Goal: Task Accomplishment & Management: Use online tool/utility

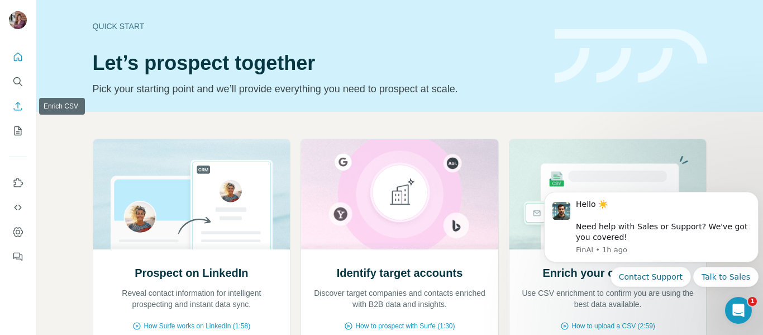
click at [13, 106] on icon "Enrich CSV" at bounding box center [17, 106] width 11 height 11
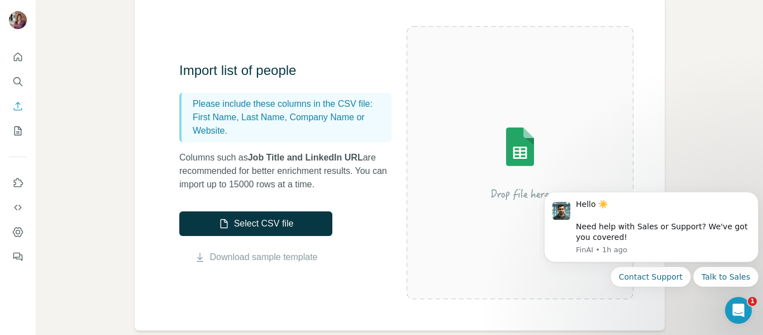
scroll to position [93, 0]
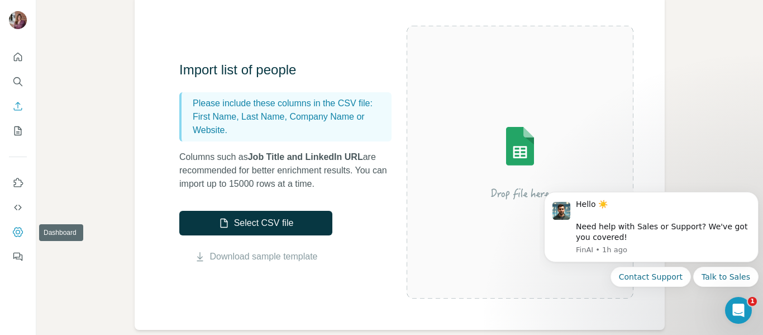
click at [15, 231] on icon "Dashboard" at bounding box center [17, 231] width 11 height 11
click at [16, 58] on icon "Quick start" at bounding box center [17, 56] width 11 height 11
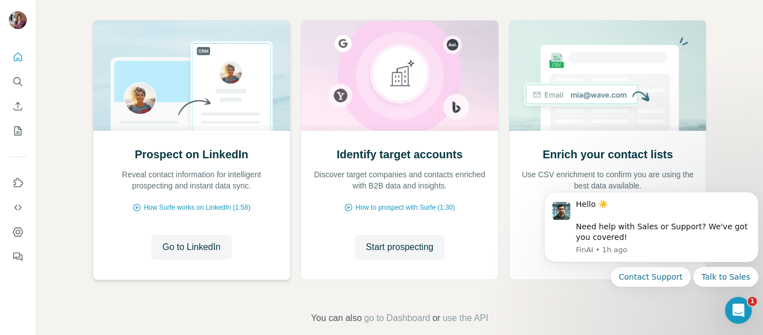
scroll to position [135, 0]
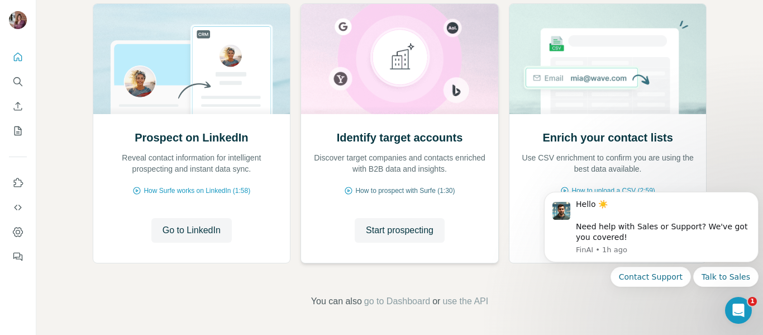
click at [376, 192] on span "How to prospect with Surfe (1:30)" at bounding box center [404, 191] width 99 height 10
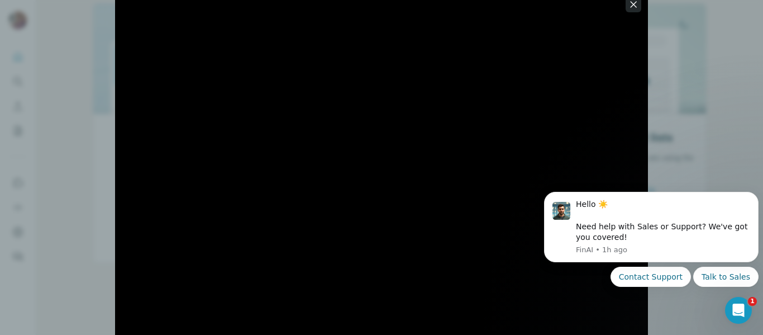
click at [630, 3] on icon "button" at bounding box center [633, 4] width 11 height 11
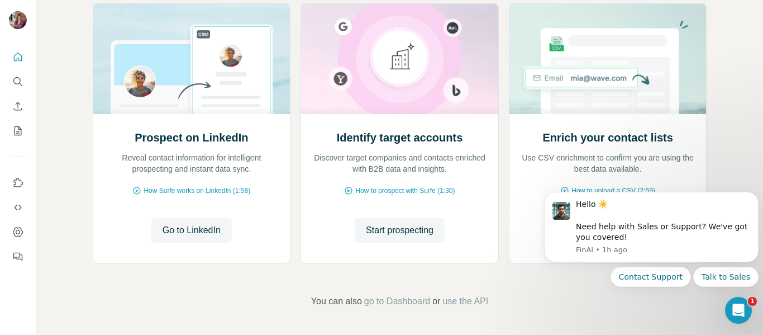
click at [738, 169] on div "Prospect on LinkedIn Reveal contact information for intelligent prospecting and…" at bounding box center [399, 156] width 727 height 358
click at [751, 197] on button "Dismiss notification" at bounding box center [755, 195] width 15 height 15
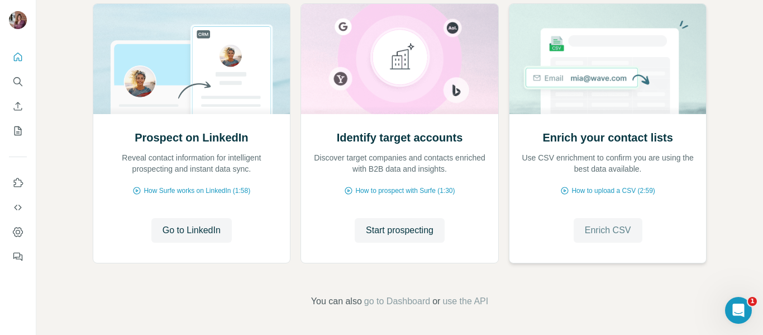
click at [595, 231] on span "Enrich CSV" at bounding box center [608, 230] width 46 height 13
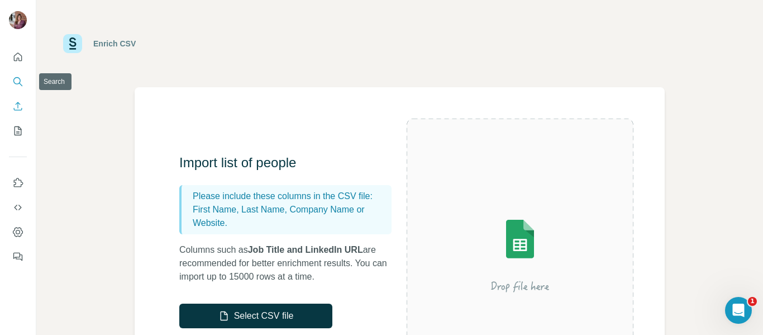
click at [15, 77] on icon "Search" at bounding box center [17, 81] width 11 height 11
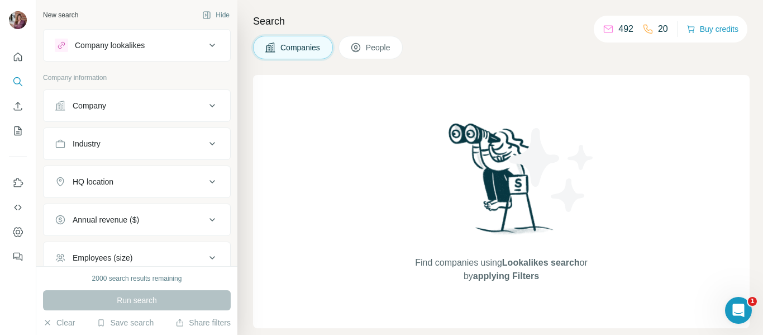
click at [370, 49] on span "People" at bounding box center [379, 47] width 26 height 11
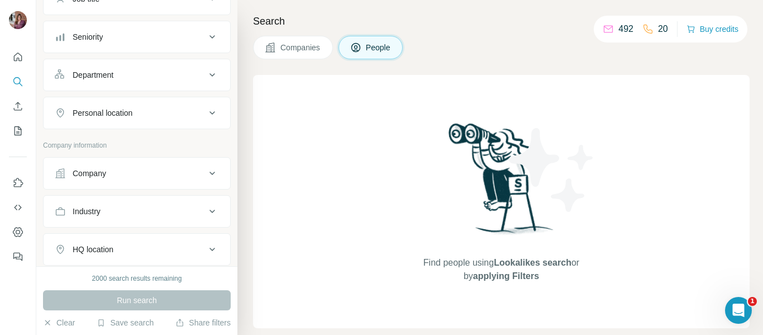
scroll to position [110, 0]
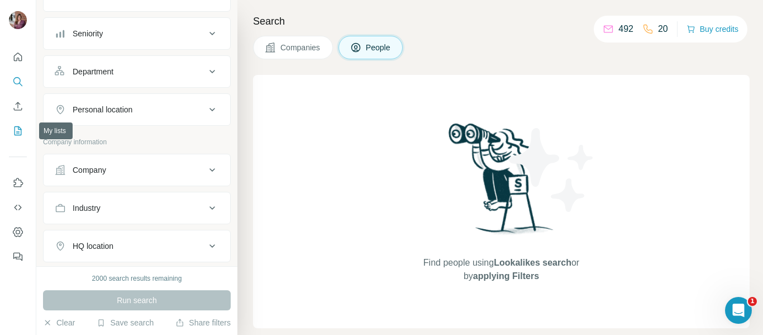
click at [16, 132] on icon "My lists" at bounding box center [17, 130] width 11 height 11
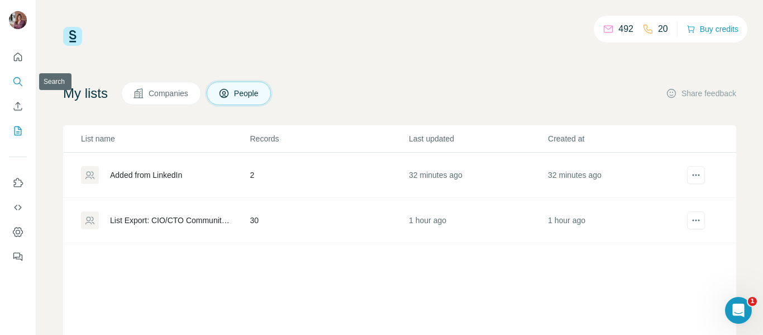
click at [18, 81] on icon "Search" at bounding box center [17, 81] width 11 height 11
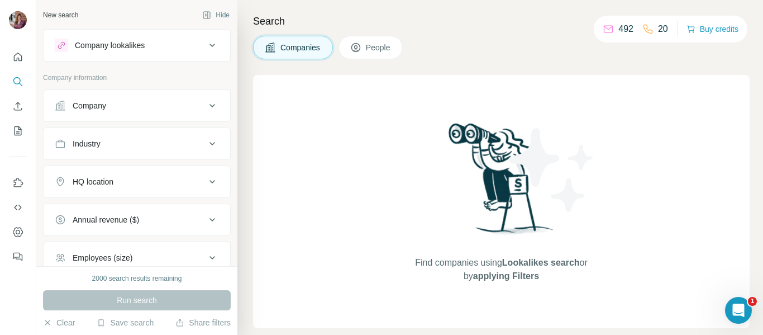
click at [369, 45] on span "People" at bounding box center [379, 47] width 26 height 11
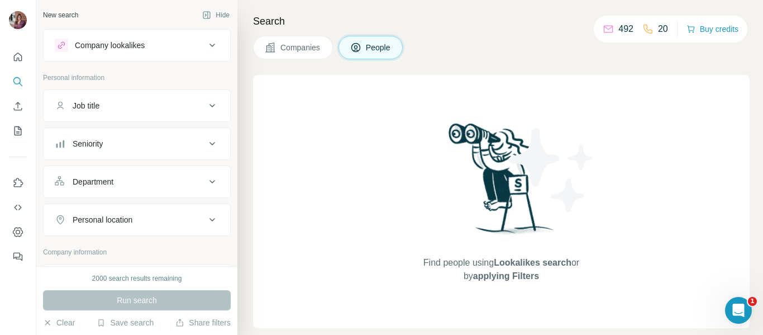
click at [158, 54] on button "Company lookalikes" at bounding box center [137, 45] width 187 height 27
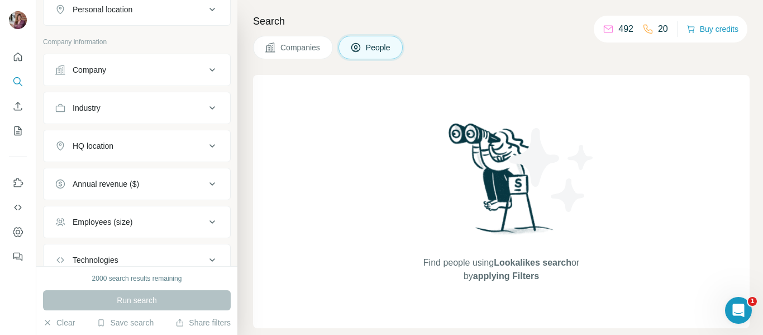
scroll to position [298, 0]
click at [132, 69] on div "Company" at bounding box center [130, 69] width 151 height 11
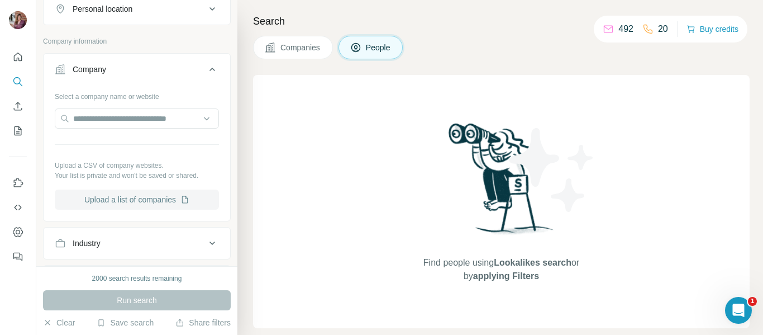
click at [104, 202] on button "Upload a list of companies" at bounding box center [137, 199] width 164 height 20
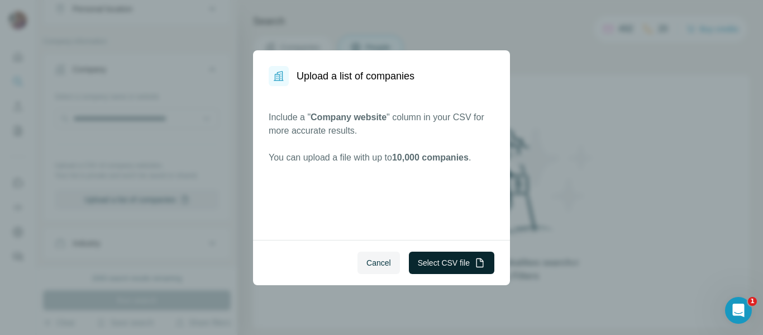
click at [439, 262] on button "Select CSV file" at bounding box center [451, 262] width 85 height 22
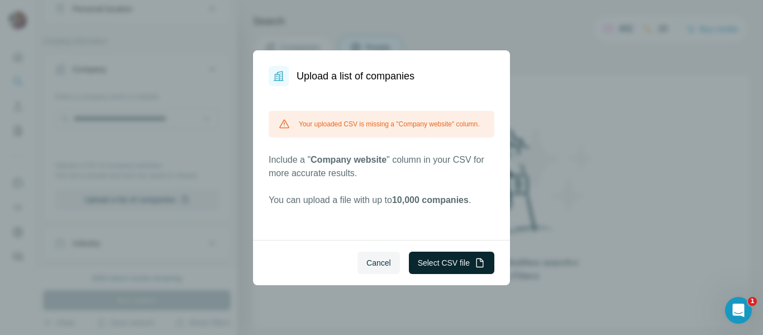
click at [440, 263] on button "Select CSV file" at bounding box center [451, 262] width 85 height 22
click at [372, 260] on span "Cancel" at bounding box center [379, 262] width 25 height 11
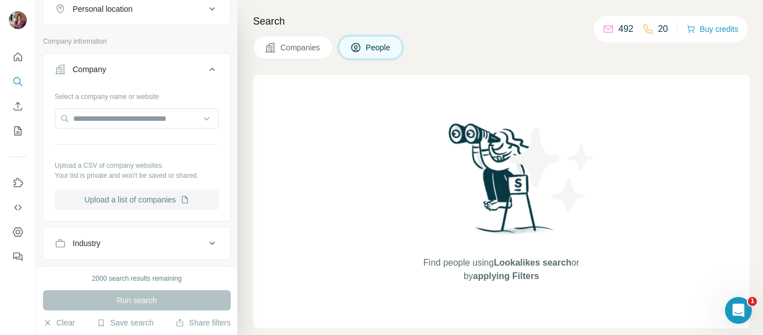
click at [125, 201] on button "Upload a list of companies" at bounding box center [137, 199] width 164 height 20
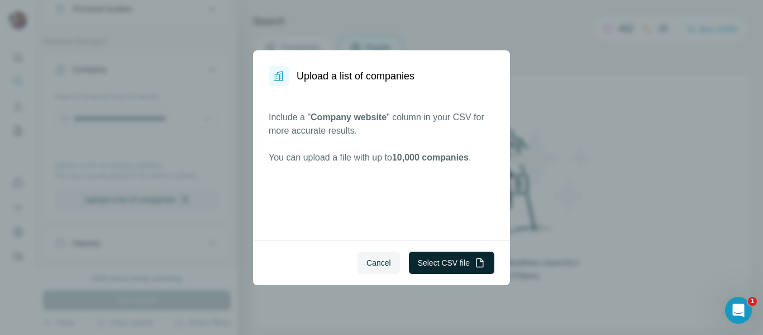
click at [451, 256] on button "Select CSV file" at bounding box center [451, 262] width 85 height 22
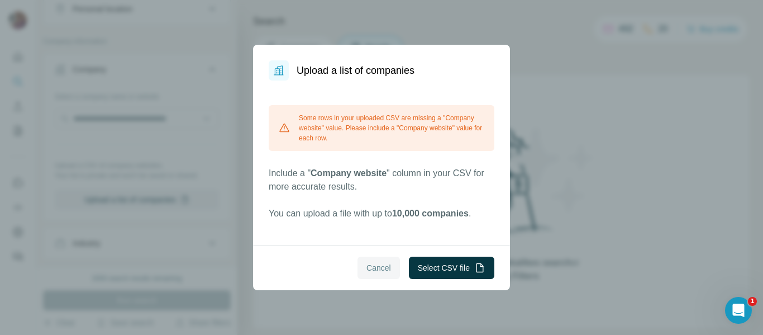
click at [372, 272] on span "Cancel" at bounding box center [379, 267] width 25 height 11
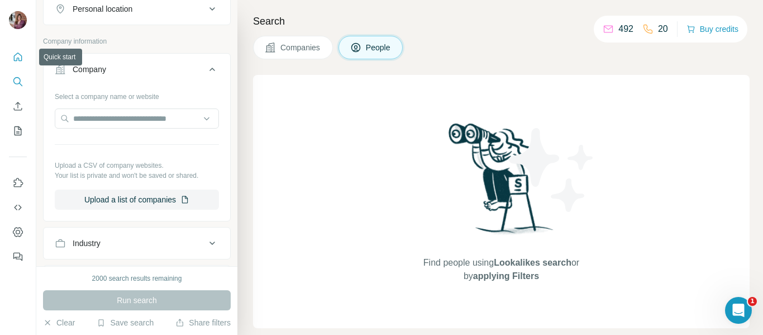
click at [13, 61] on icon "Quick start" at bounding box center [17, 56] width 11 height 11
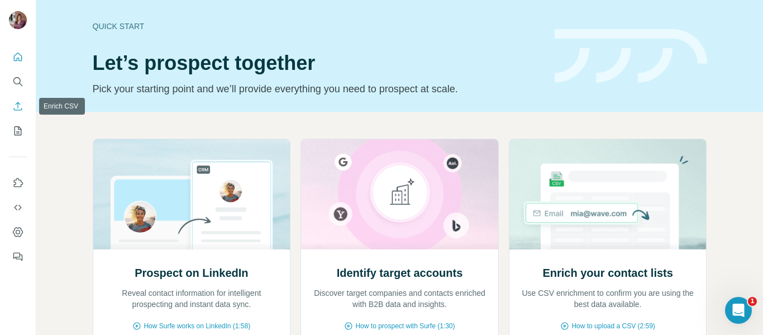
click at [14, 103] on icon "Enrich CSV" at bounding box center [17, 106] width 11 height 11
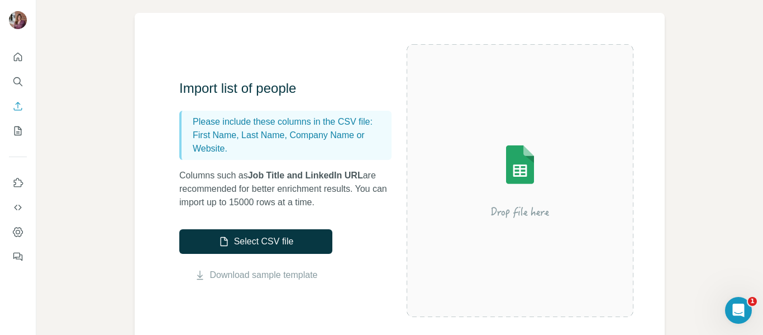
scroll to position [75, 0]
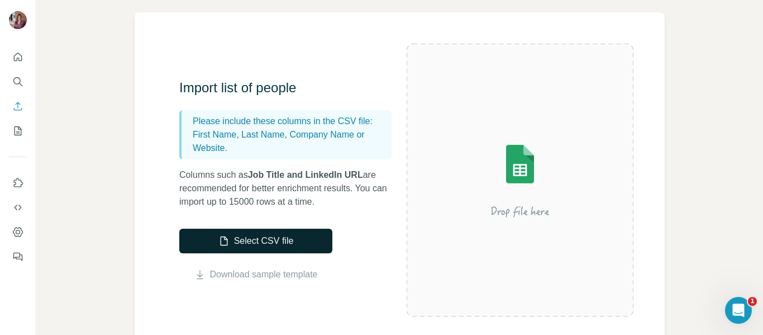
click at [270, 240] on button "Select CSV file" at bounding box center [255, 241] width 153 height 25
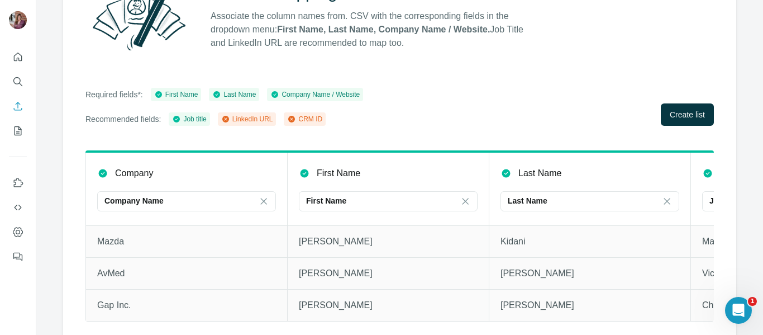
scroll to position [153, 0]
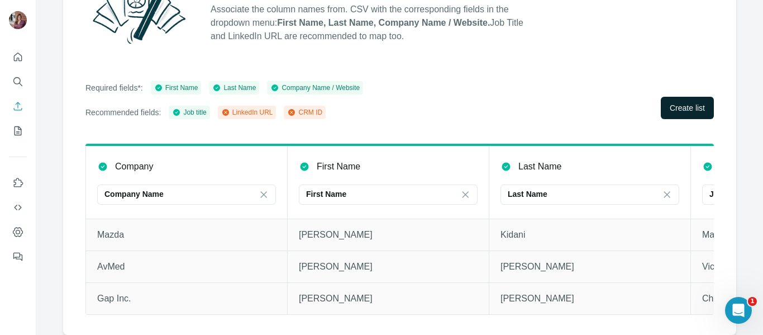
click at [661, 106] on button "Create list" at bounding box center [687, 108] width 53 height 22
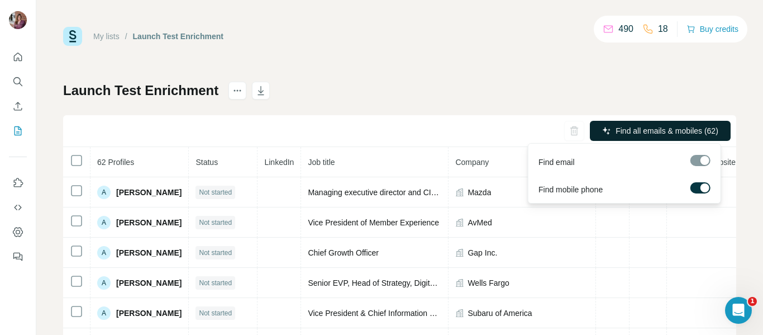
click at [622, 132] on span "Find all emails & mobiles (62)" at bounding box center [667, 130] width 103 height 11
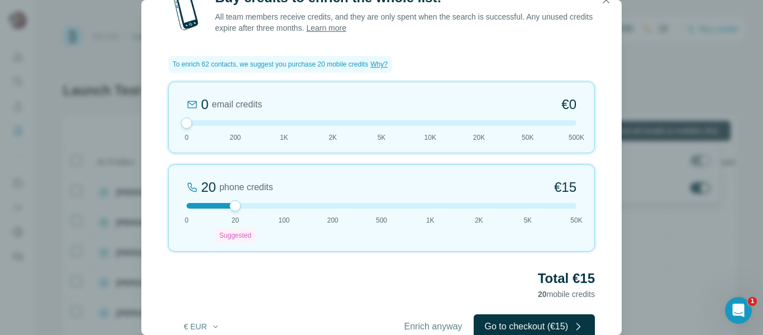
scroll to position [26, 0]
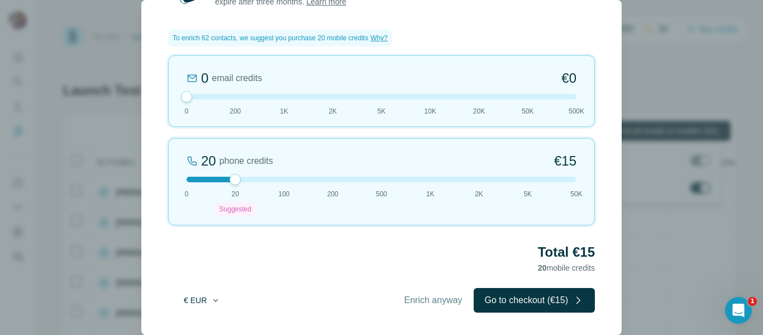
click at [213, 299] on icon "button" at bounding box center [215, 300] width 9 height 9
click at [206, 322] on div "$ USD" at bounding box center [225, 325] width 94 height 11
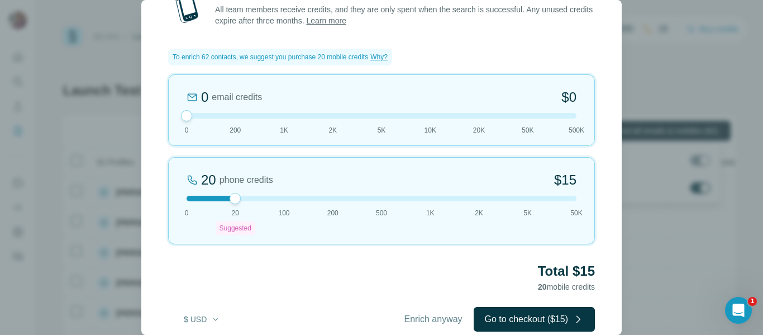
scroll to position [0, 0]
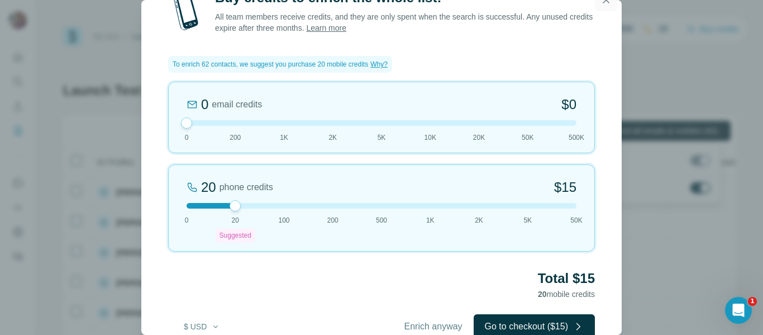
click at [608, 8] on button "button" at bounding box center [606, 0] width 22 height 22
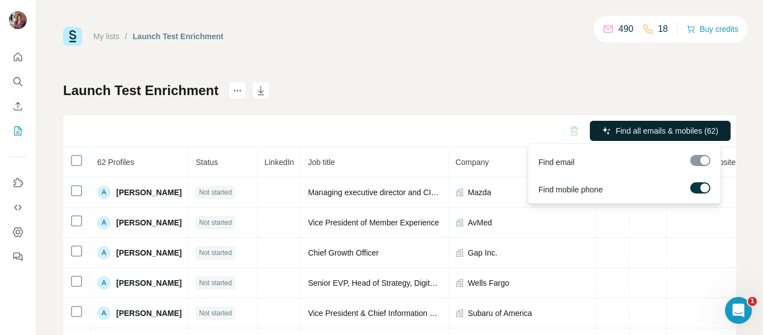
click at [547, 87] on div "Launch Test Enrichment Find all emails & mobiles (62) 62 Profiles Status Linked…" at bounding box center [399, 262] width 673 height 360
click at [695, 188] on label at bounding box center [701, 187] width 20 height 11
click at [669, 131] on span "Find all emails (62)" at bounding box center [686, 130] width 66 height 11
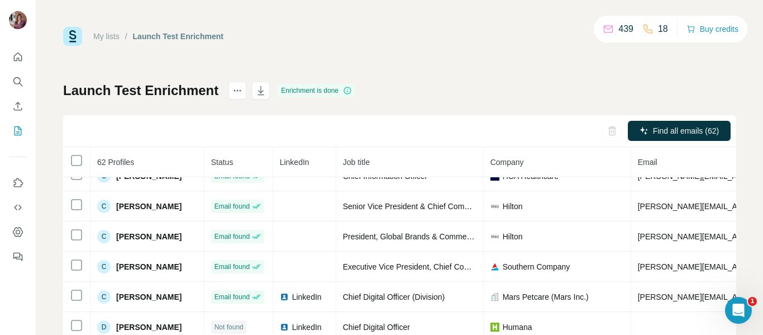
scroll to position [365, 0]
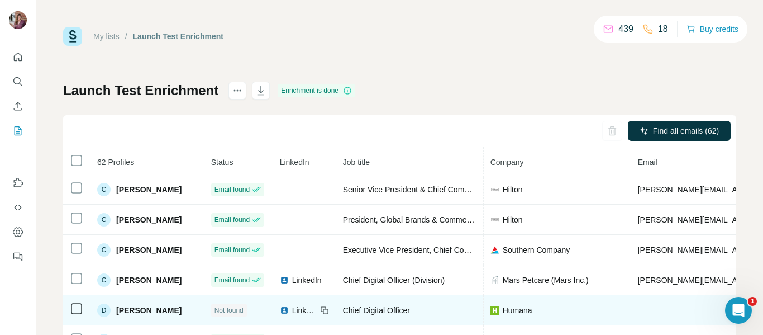
click at [317, 308] on span "LinkedIn" at bounding box center [304, 310] width 25 height 11
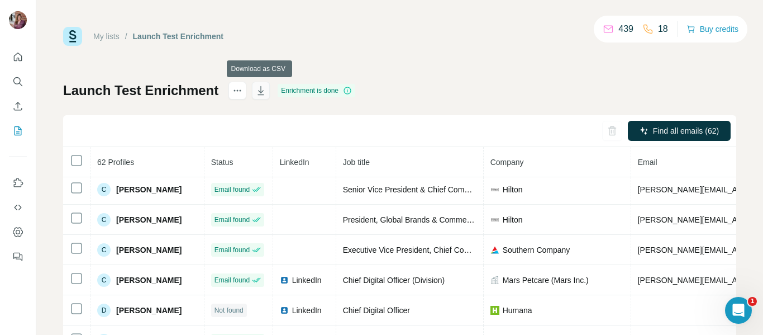
click at [262, 92] on icon "button" at bounding box center [261, 91] width 6 height 3
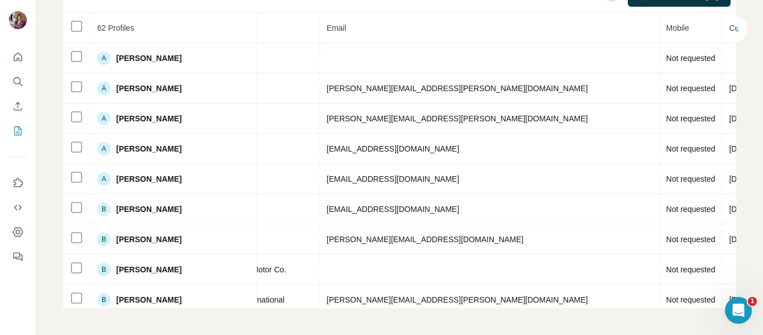
scroll to position [0, 0]
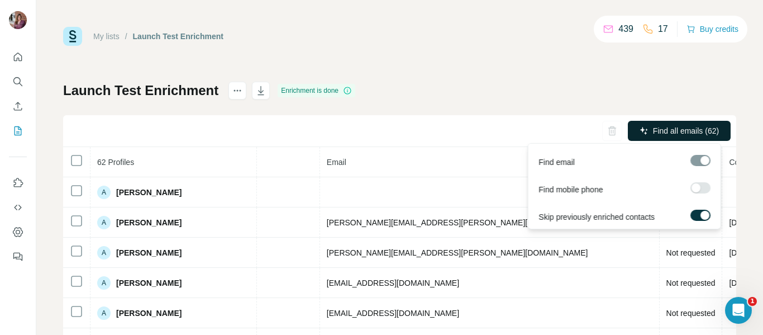
click at [653, 131] on span "Find all emails (62)" at bounding box center [686, 130] width 66 height 11
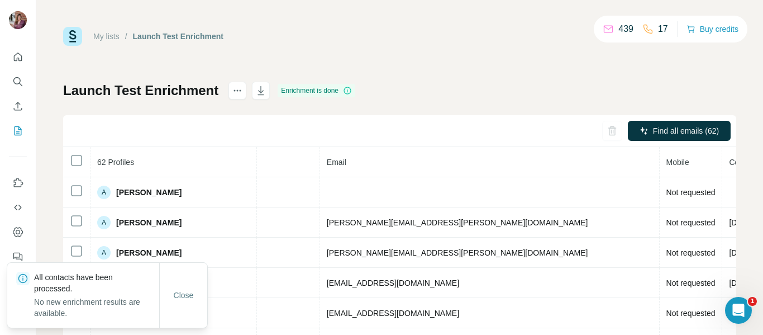
click at [555, 96] on div "Launch Test Enrichment Enrichment is done Find all emails (62) 62 Profiles Stat…" at bounding box center [399, 262] width 673 height 360
click at [181, 296] on span "Close" at bounding box center [184, 294] width 20 height 11
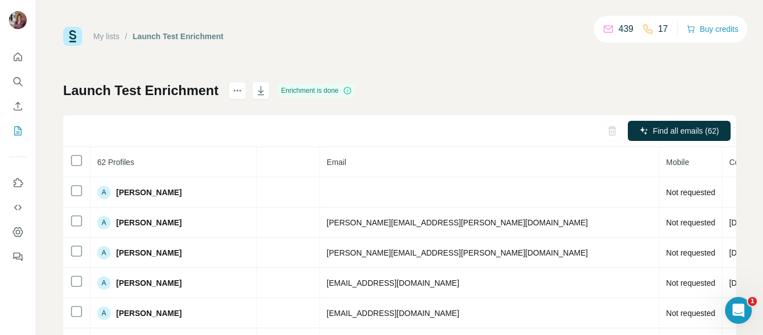
click at [103, 36] on link "My lists" at bounding box center [106, 36] width 26 height 9
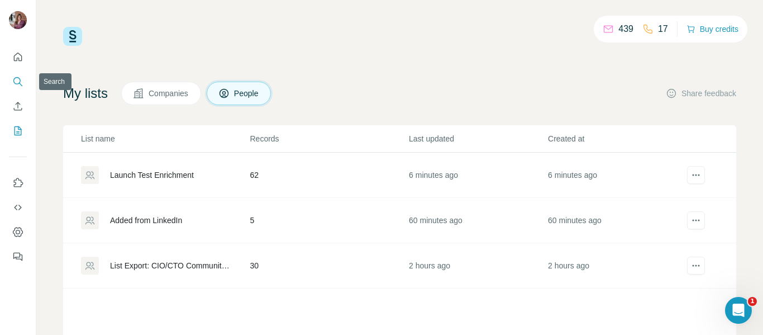
click at [16, 84] on icon "Search" at bounding box center [16, 80] width 7 height 7
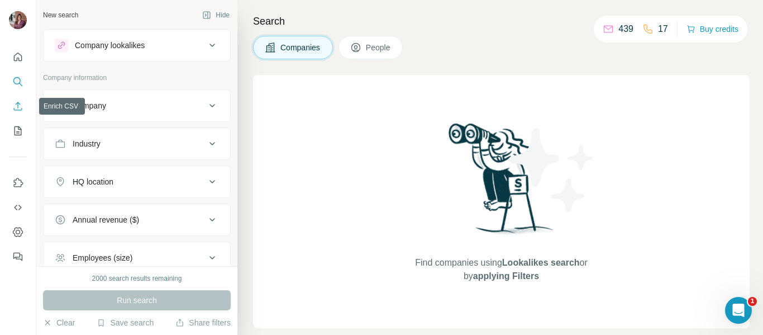
click at [16, 111] on icon "Enrich CSV" at bounding box center [17, 106] width 11 height 11
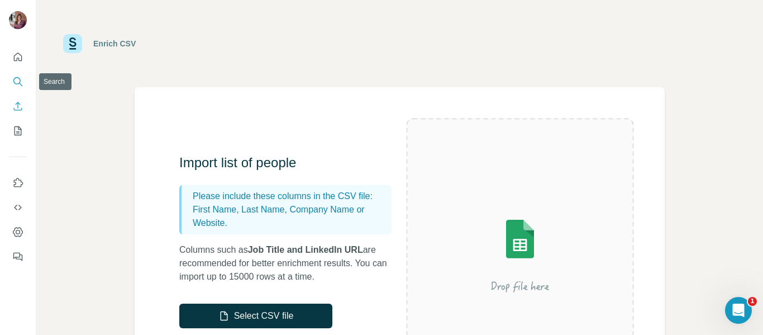
click at [15, 89] on button "Search" at bounding box center [18, 82] width 18 height 20
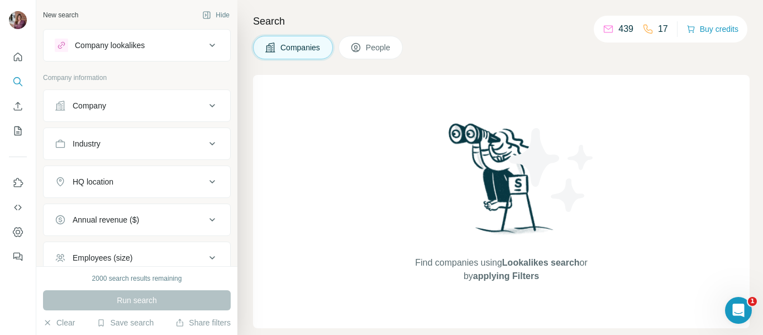
click at [106, 107] on div "Company" at bounding box center [90, 105] width 34 height 11
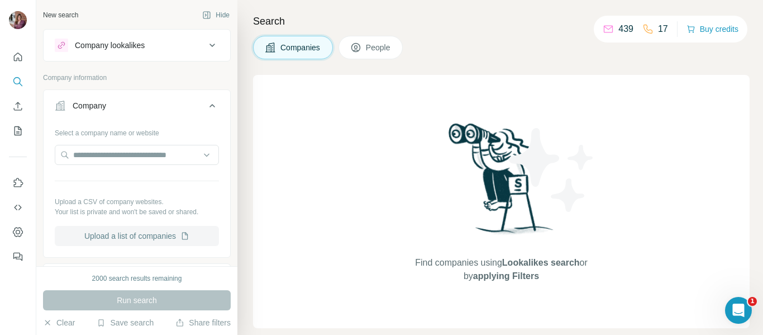
click at [103, 236] on button "Upload a list of companies" at bounding box center [137, 236] width 164 height 20
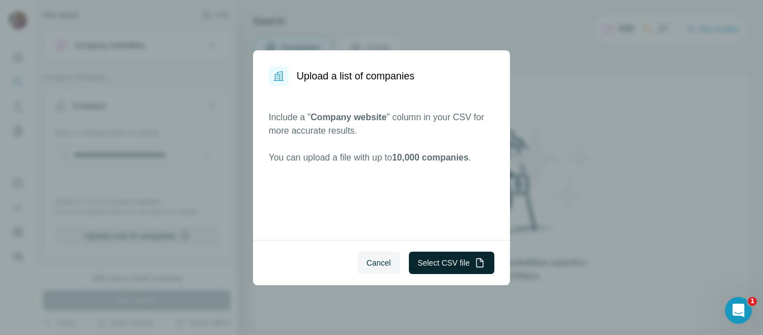
click at [431, 263] on button "Select CSV file" at bounding box center [451, 262] width 85 height 22
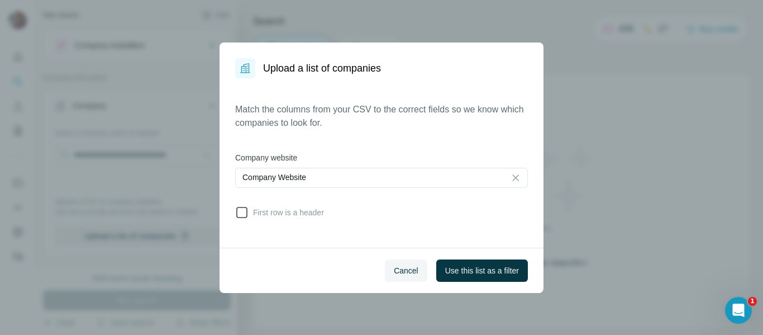
click at [240, 214] on icon at bounding box center [241, 212] width 13 height 13
click at [449, 269] on span "Use this list as a filter" at bounding box center [482, 270] width 74 height 11
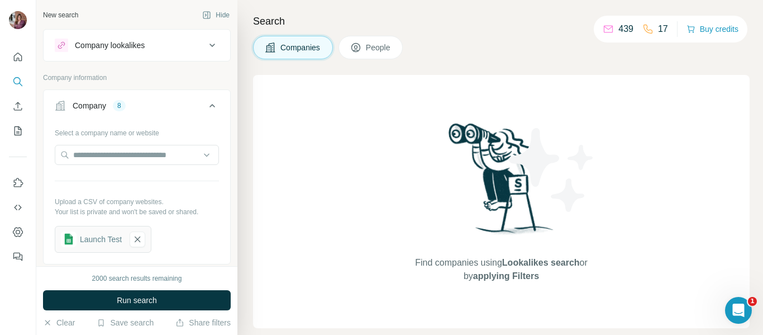
click at [375, 50] on span "People" at bounding box center [379, 47] width 26 height 11
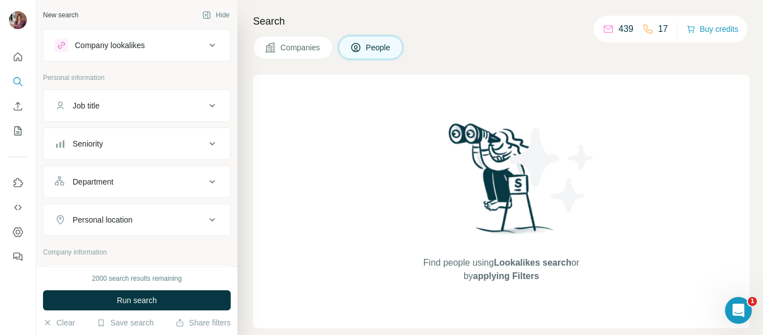
click at [145, 106] on div "Job title" at bounding box center [130, 105] width 151 height 11
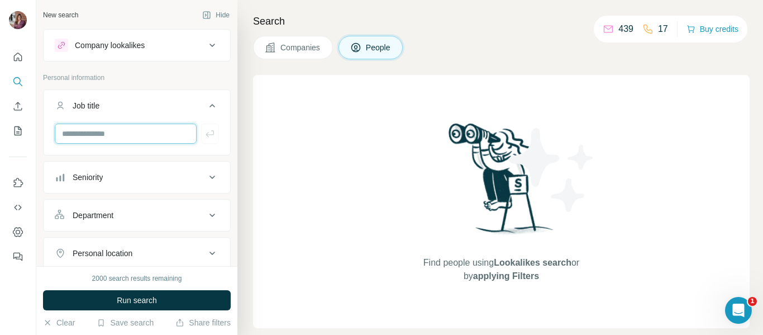
click at [122, 137] on input "text" at bounding box center [126, 133] width 142 height 20
type input "**********"
click at [134, 136] on input "text" at bounding box center [126, 133] width 142 height 20
paste input "**********"
type input "**********"
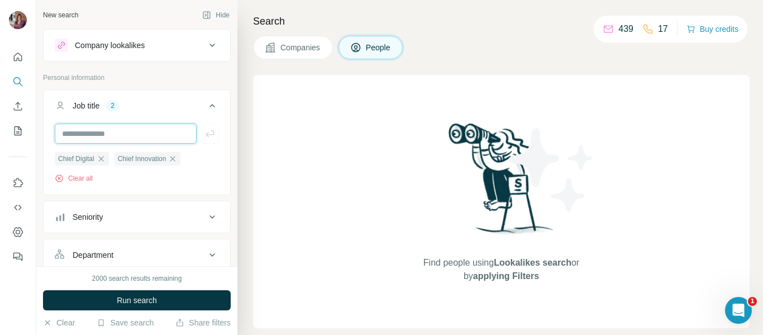
click at [112, 130] on input "text" at bounding box center [126, 133] width 142 height 20
paste input "**********"
click at [68, 134] on input "**********" at bounding box center [126, 133] width 142 height 20
type input "**********"
click at [116, 133] on input "text" at bounding box center [126, 133] width 142 height 20
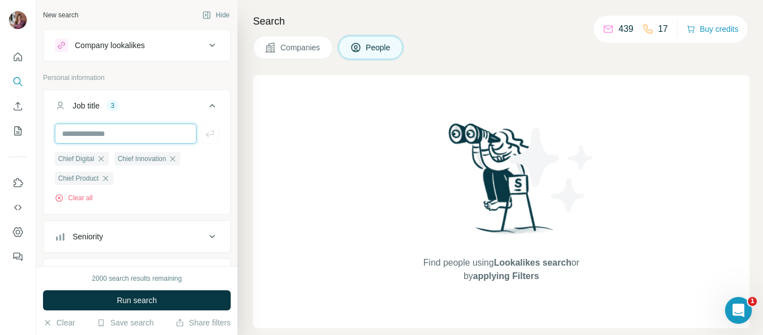
paste input "**********"
click at [70, 134] on input "**********" at bounding box center [126, 133] width 142 height 20
type input "**********"
click at [147, 134] on input "text" at bounding box center [126, 133] width 142 height 20
paste input "**********"
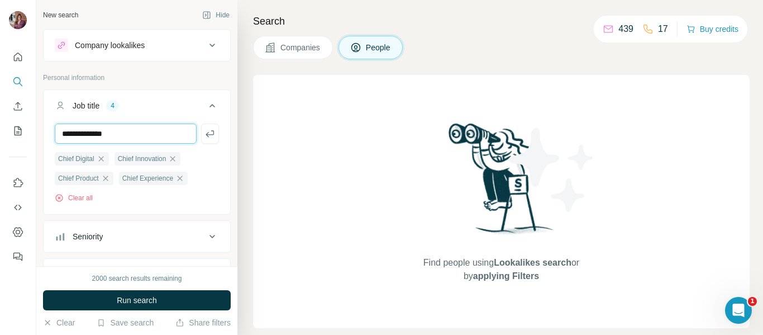
type input "**********"
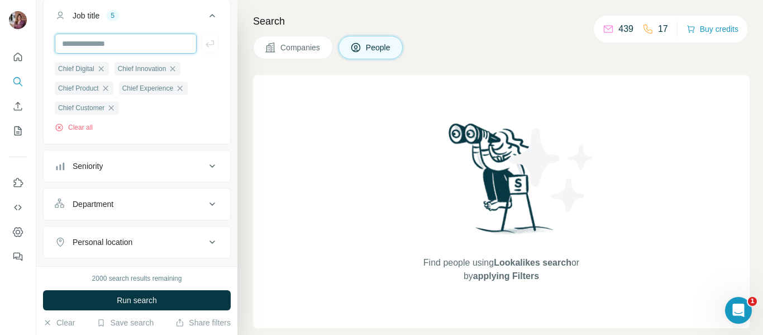
scroll to position [91, 0]
click at [141, 164] on div "Seniority" at bounding box center [130, 164] width 151 height 11
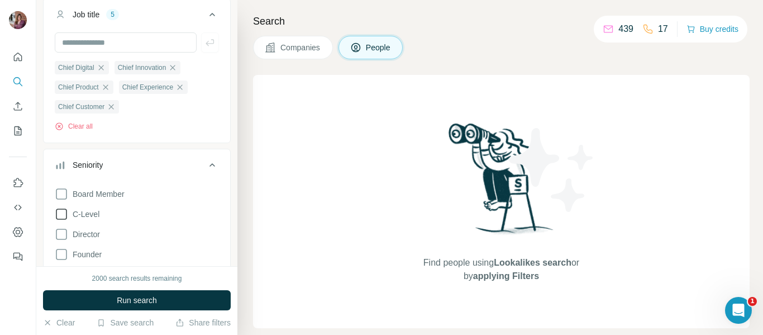
click at [58, 216] on icon at bounding box center [61, 213] width 13 height 13
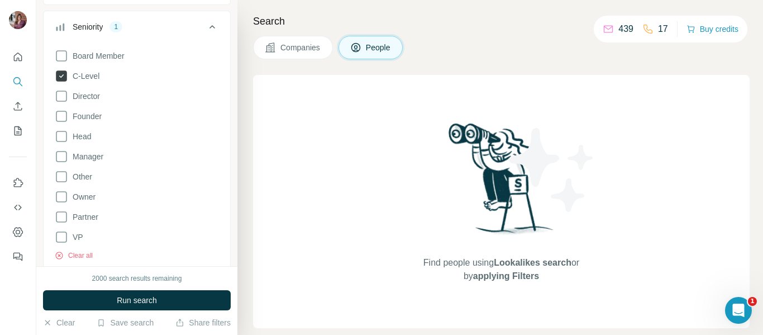
scroll to position [230, 0]
click at [60, 135] on icon at bounding box center [61, 135] width 13 height 13
click at [59, 238] on icon at bounding box center [61, 235] width 13 height 13
click at [63, 137] on icon at bounding box center [61, 135] width 11 height 11
click at [61, 93] on icon at bounding box center [61, 94] width 13 height 13
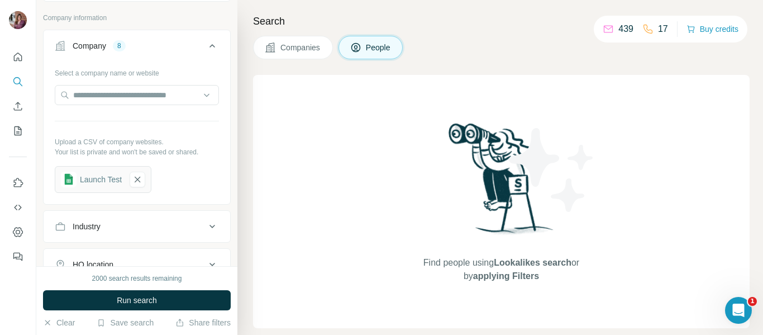
scroll to position [581, 0]
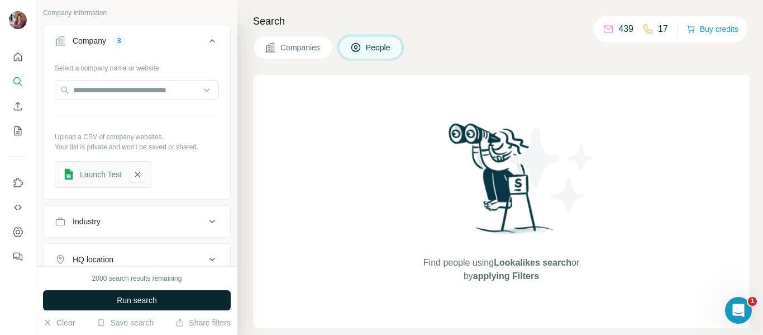
click at [101, 300] on button "Run search" at bounding box center [137, 300] width 188 height 20
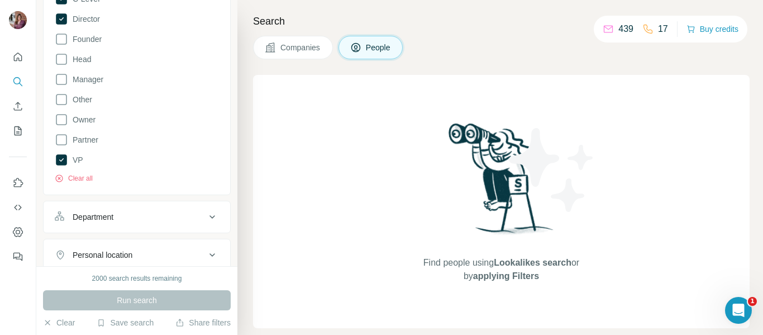
scroll to position [307, 0]
click at [75, 185] on div "Board Member C-Level Director Founder Head Manager Other Owner Partner VP Clear…" at bounding box center [137, 79] width 187 height 225
click at [73, 182] on button "Clear all" at bounding box center [74, 178] width 38 height 10
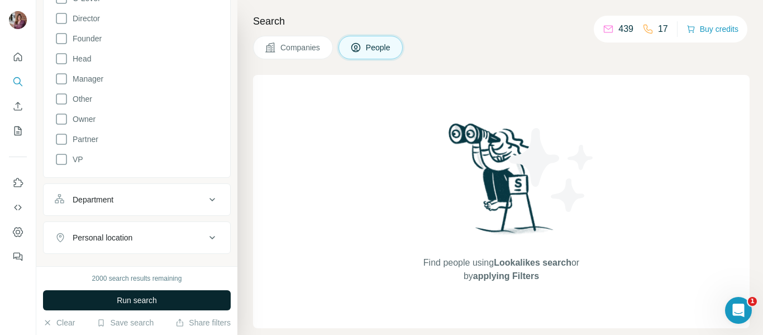
click at [118, 301] on span "Run search" at bounding box center [137, 299] width 40 height 11
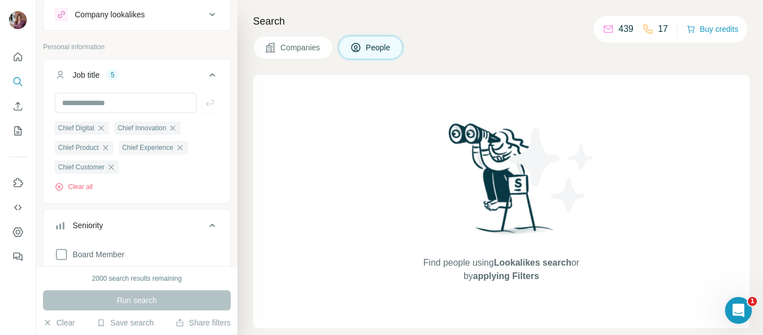
scroll to position [30, 0]
click at [87, 104] on input "text" at bounding box center [126, 103] width 142 height 20
type input "*******"
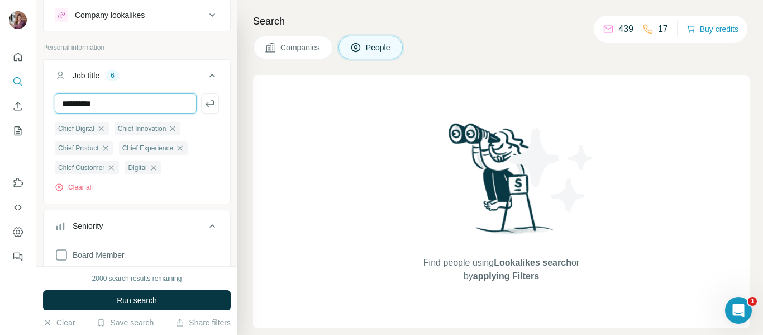
type input "**********"
type input "*******"
type input "**********"
type input "********"
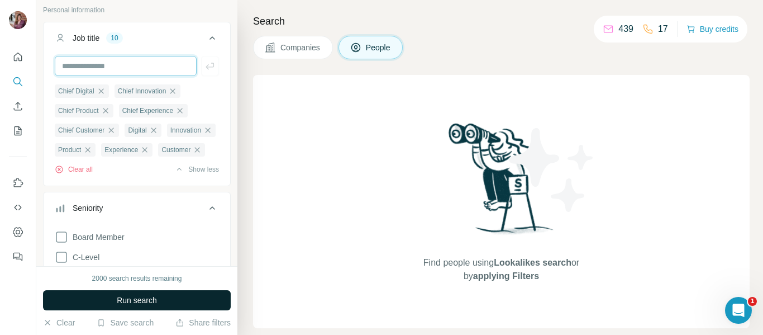
scroll to position [68, 0]
click at [120, 302] on span "Run search" at bounding box center [137, 299] width 40 height 11
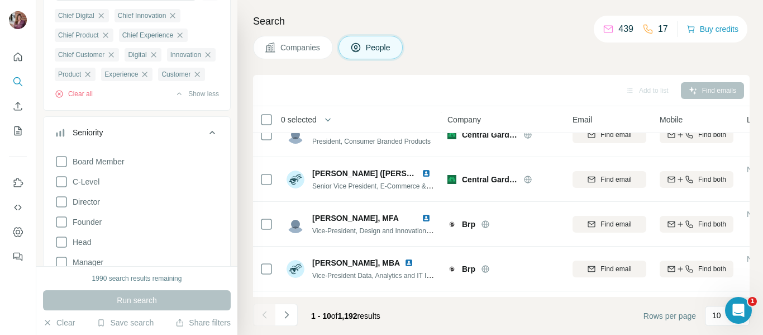
scroll to position [158, 0]
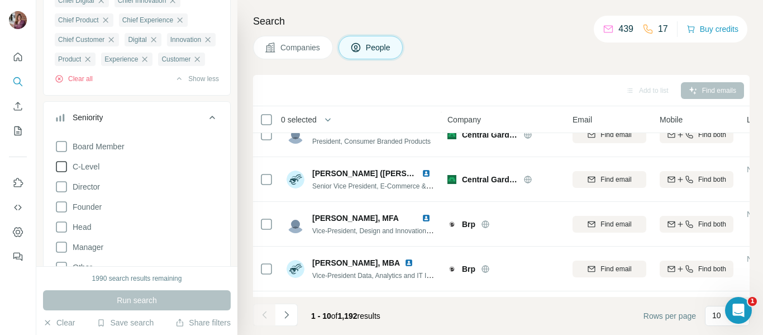
click at [61, 173] on icon at bounding box center [61, 166] width 13 height 13
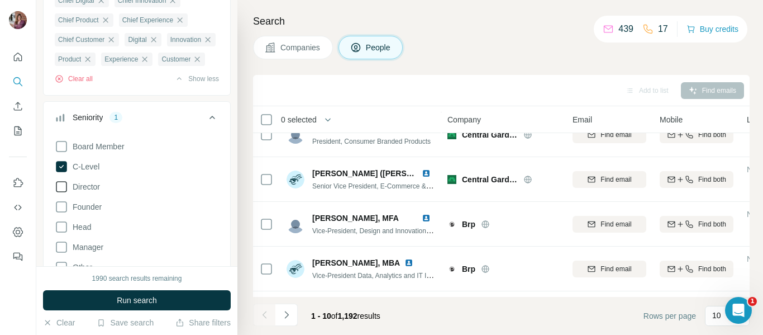
click at [61, 193] on icon at bounding box center [61, 186] width 13 height 13
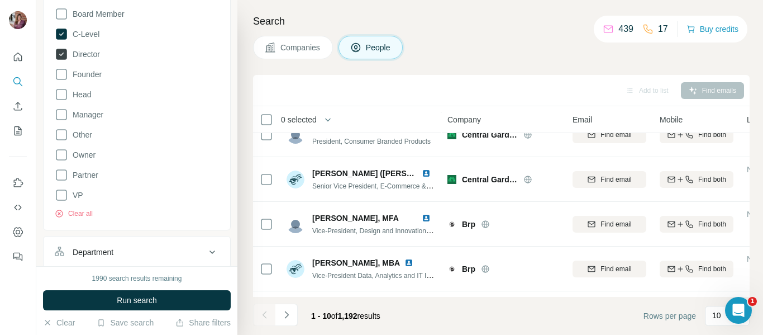
scroll to position [294, 0]
click at [61, 198] on icon at bounding box center [61, 191] width 13 height 13
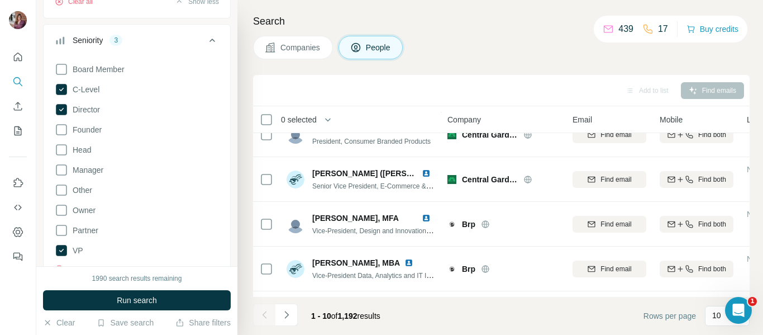
scroll to position [213, 0]
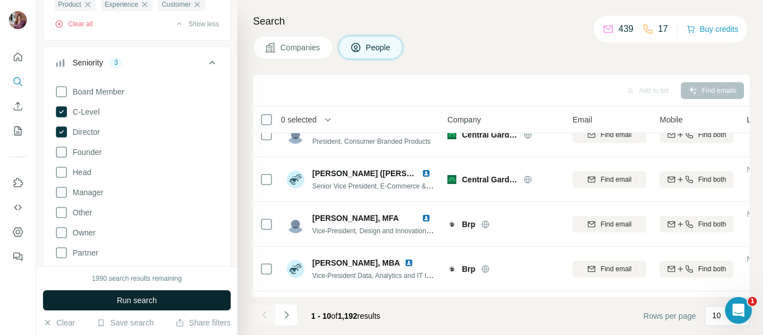
click at [129, 300] on span "Run search" at bounding box center [137, 299] width 40 height 11
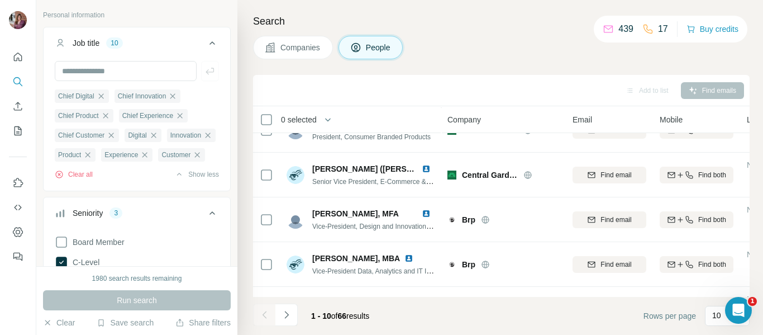
scroll to position [62, 0]
click at [92, 157] on icon "button" at bounding box center [87, 155] width 9 height 9
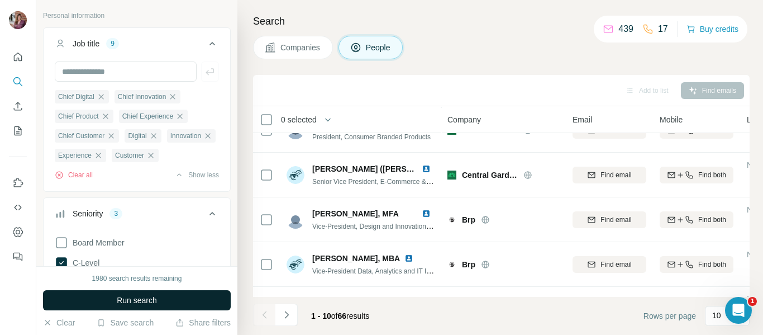
click at [117, 301] on span "Run search" at bounding box center [137, 299] width 40 height 11
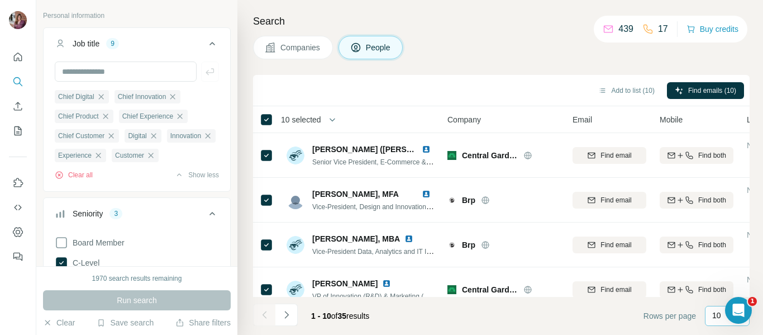
click at [714, 321] on div "10" at bounding box center [726, 315] width 28 height 19
click at [722, 232] on p "60" at bounding box center [719, 230] width 9 height 11
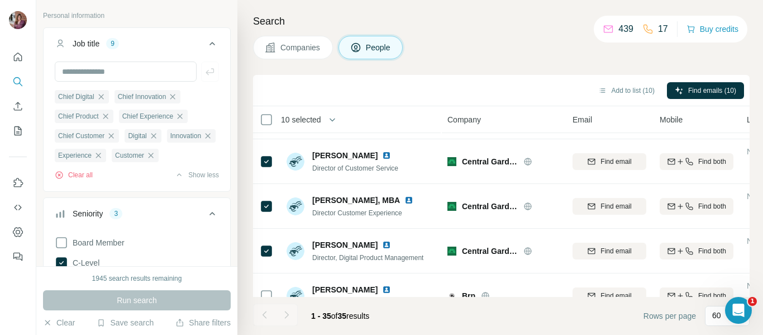
scroll to position [269, 0]
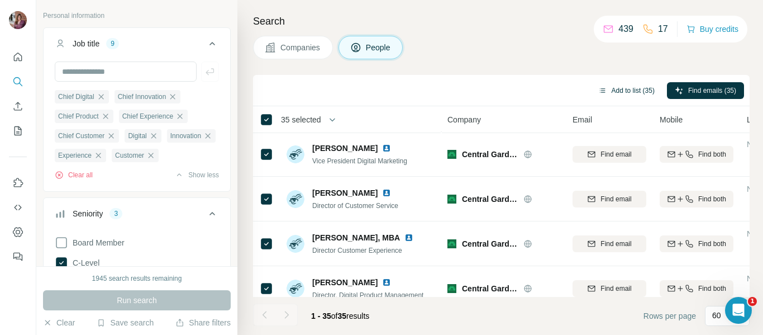
click at [625, 88] on button "Add to list (35)" at bounding box center [627, 90] width 72 height 17
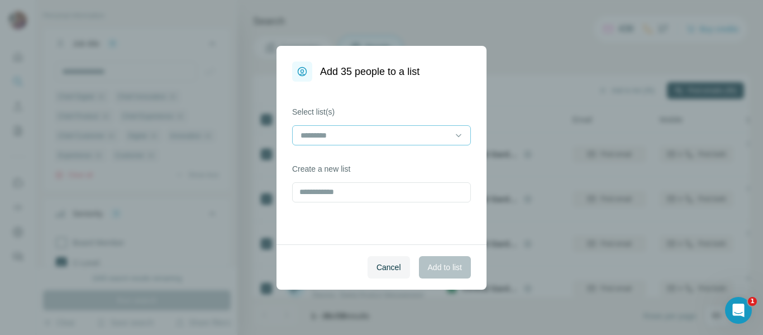
click at [398, 138] on input at bounding box center [374, 135] width 151 height 12
click at [396, 112] on label "Select list(s)" at bounding box center [381, 111] width 179 height 11
click at [366, 193] on input "text" at bounding box center [381, 192] width 179 height 20
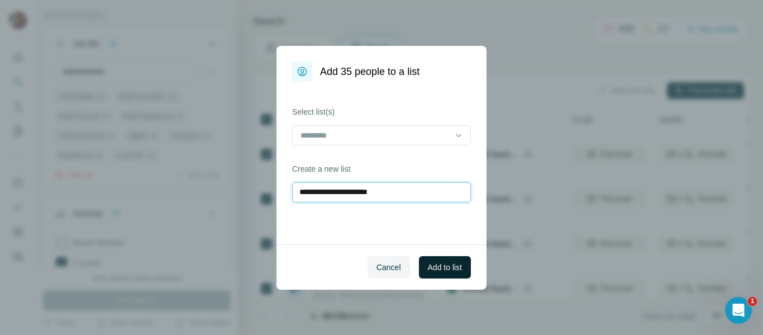
type input "**********"
click at [427, 259] on button "Add to list" at bounding box center [445, 267] width 52 height 22
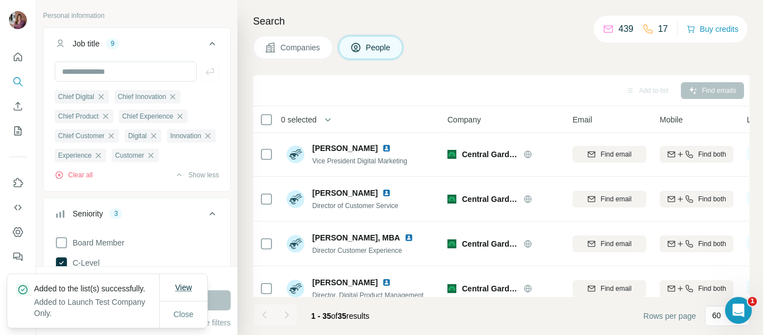
click at [184, 283] on span "View" at bounding box center [183, 287] width 17 height 9
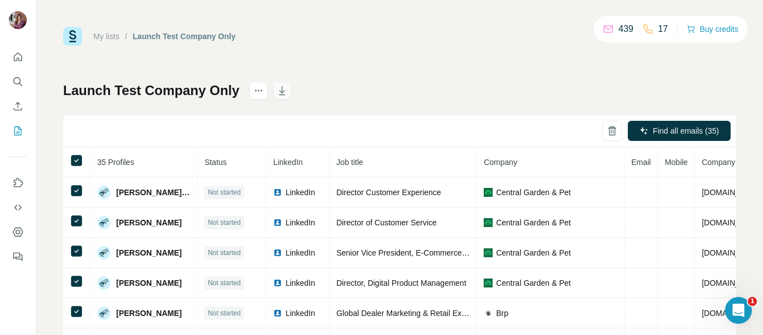
click at [277, 89] on icon "button" at bounding box center [282, 90] width 11 height 11
